Goal: Navigation & Orientation: Find specific page/section

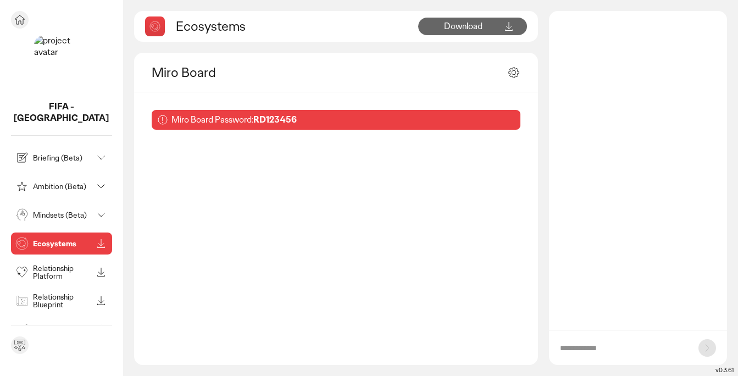
click at [18, 16] on icon at bounding box center [20, 19] width 10 height 9
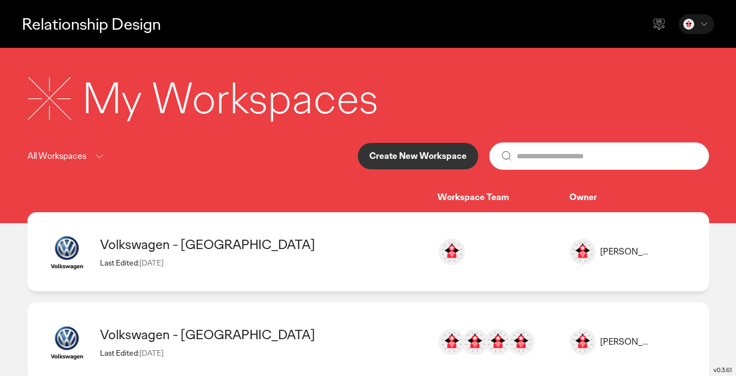
scroll to position [118, 0]
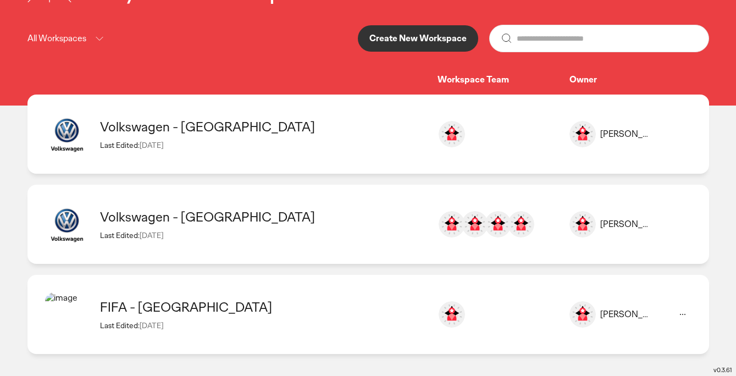
click at [126, 311] on div "FIFA - [GEOGRAPHIC_DATA]" at bounding box center [263, 306] width 326 height 17
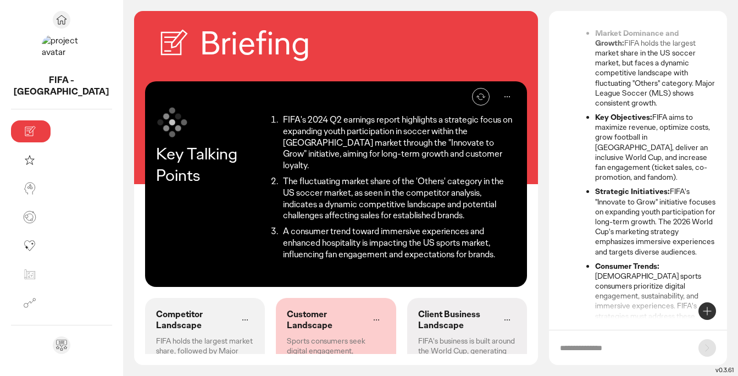
scroll to position [163, 0]
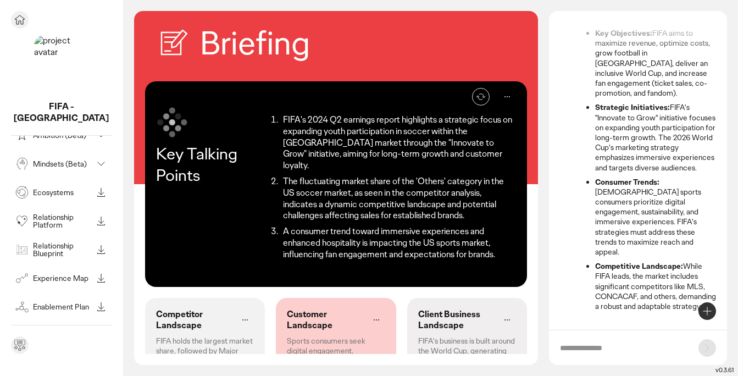
click at [57, 189] on p "Ecosystems" at bounding box center [62, 193] width 59 height 8
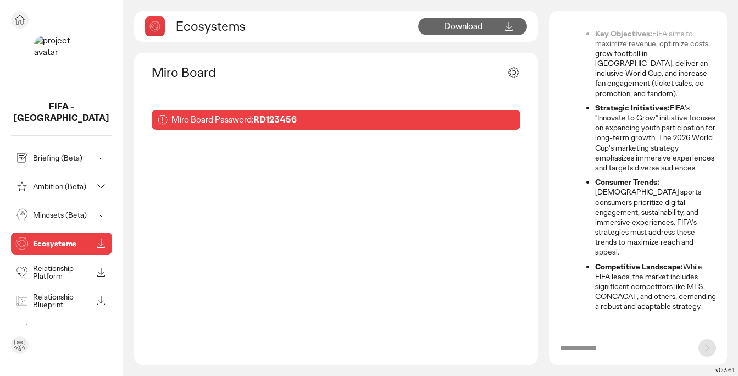
click at [56, 211] on p "Mindsets (Beta)" at bounding box center [62, 215] width 59 height 8
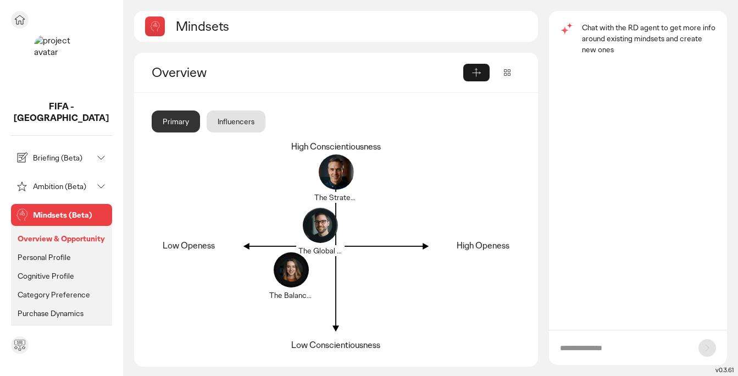
click at [64, 182] on p "Ambition (Beta)" at bounding box center [62, 186] width 59 height 8
